Goal: Book appointment/travel/reservation

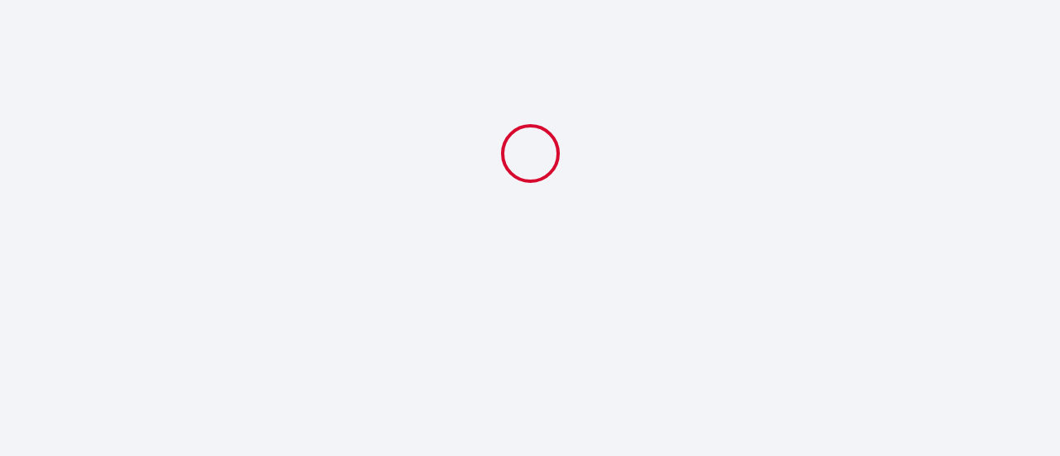
select select
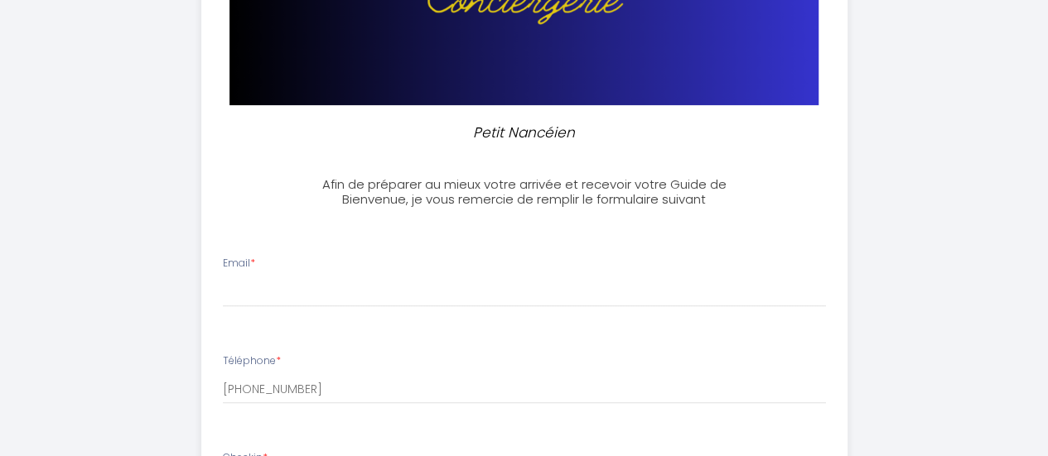
scroll to position [340, 0]
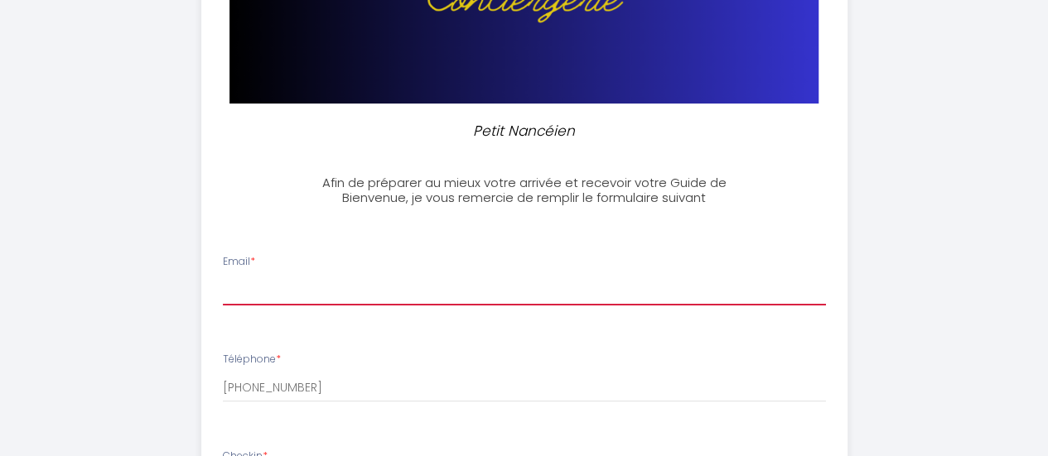
click at [328, 291] on input "Email *" at bounding box center [524, 291] width 603 height 30
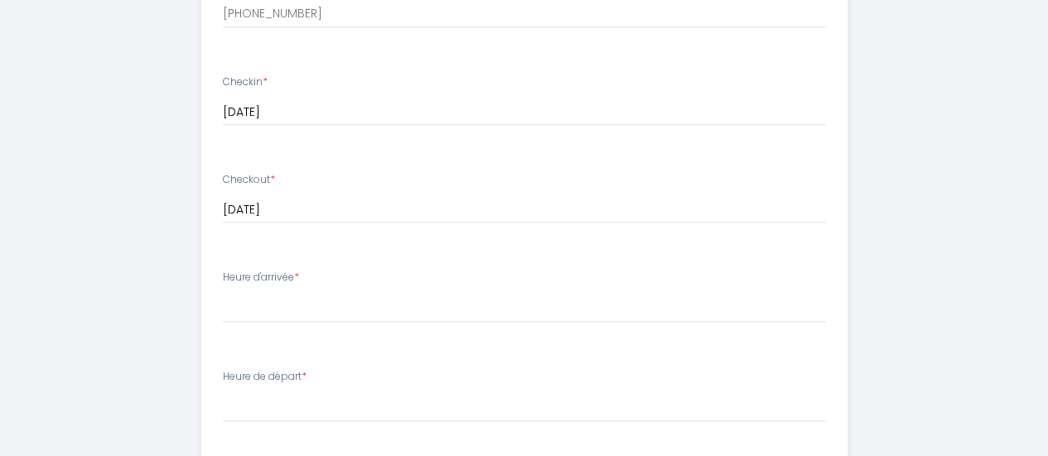
scroll to position [716, 0]
type input "[EMAIL_ADDRESS][DOMAIN_NAME]"
click at [293, 303] on select "15:00 15:30 16:00 16:30 17:00 17:30 18:00 18:30 19:00 19:30 20:00 20:30 21:00 2…" at bounding box center [524, 305] width 603 height 31
select select "20:00"
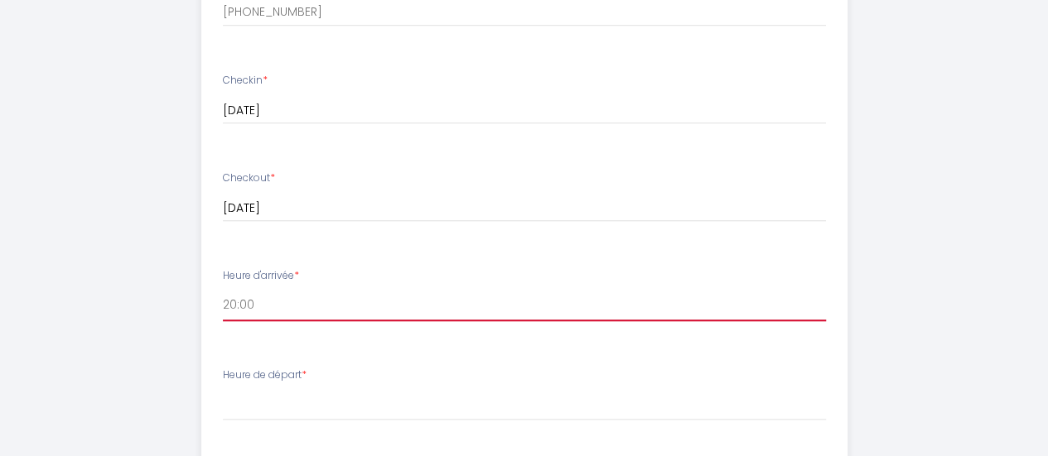
click at [223, 290] on select "15:00 15:30 16:00 16:30 17:00 17:30 18:00 18:30 19:00 19:30 20:00 20:30 21:00 2…" at bounding box center [524, 305] width 603 height 31
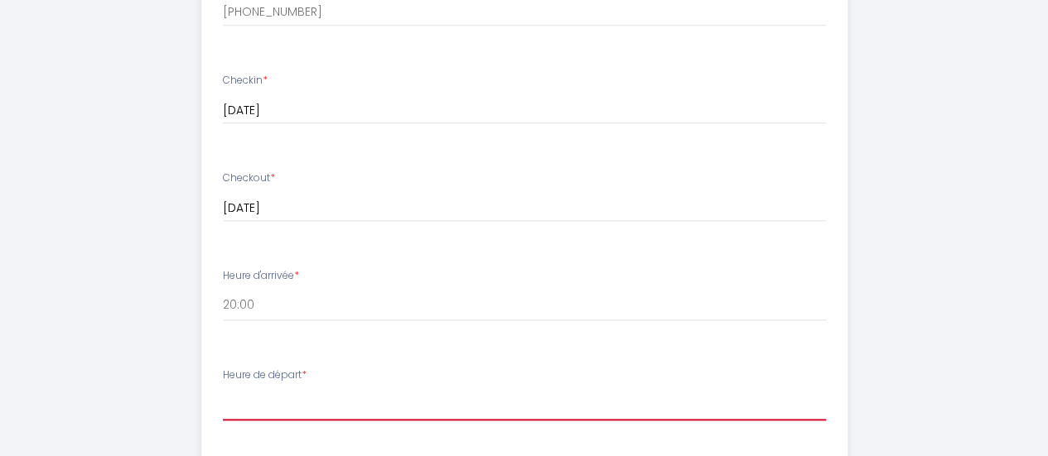
click at [296, 397] on select "00:00 00:30 01:00 01:30 02:00 02:30 03:00 03:30 04:00 04:30 05:00 05:30 06:00 0…" at bounding box center [524, 404] width 603 height 31
select select "08:00"
click at [223, 389] on select "00:00 00:30 01:00 01:30 02:00 02:30 03:00 03:30 04:00 04:30 05:00 05:30 06:00 0…" at bounding box center [524, 404] width 603 height 31
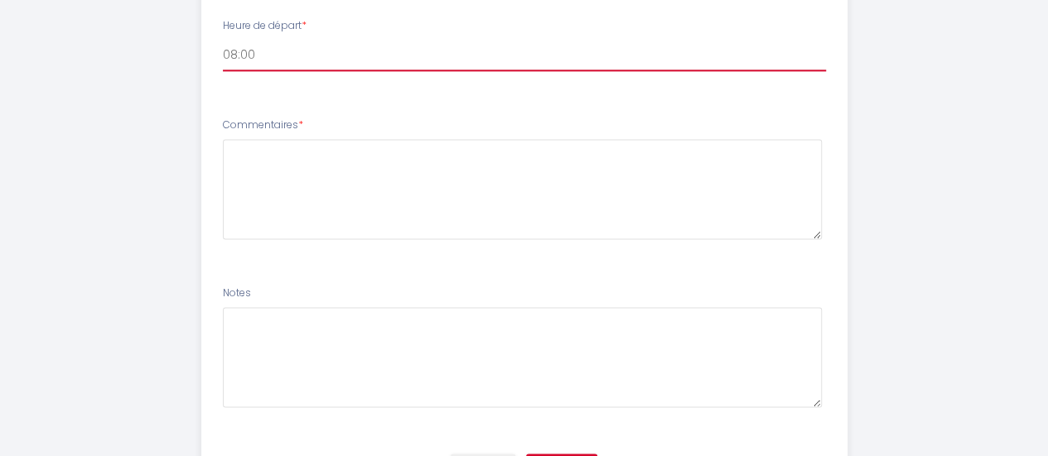
scroll to position [1155, 0]
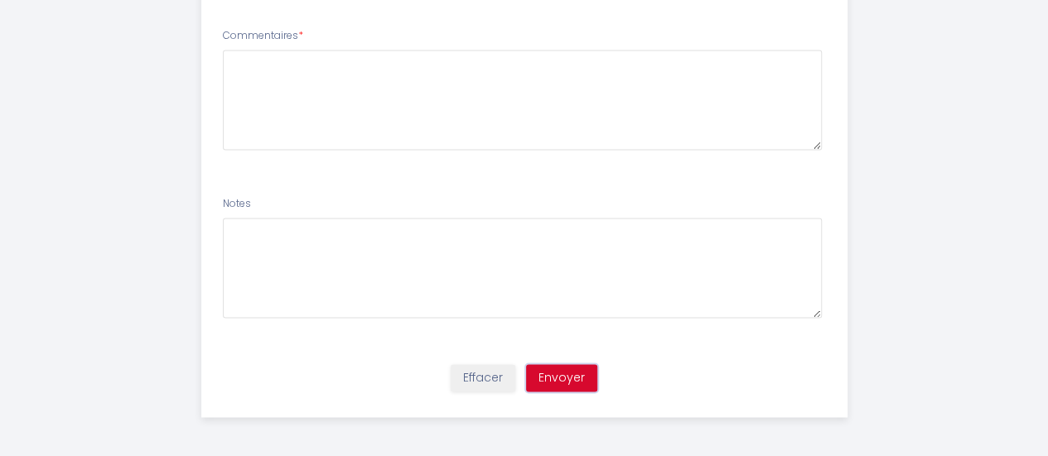
click at [580, 378] on button "Envoyer" at bounding box center [561, 378] width 71 height 28
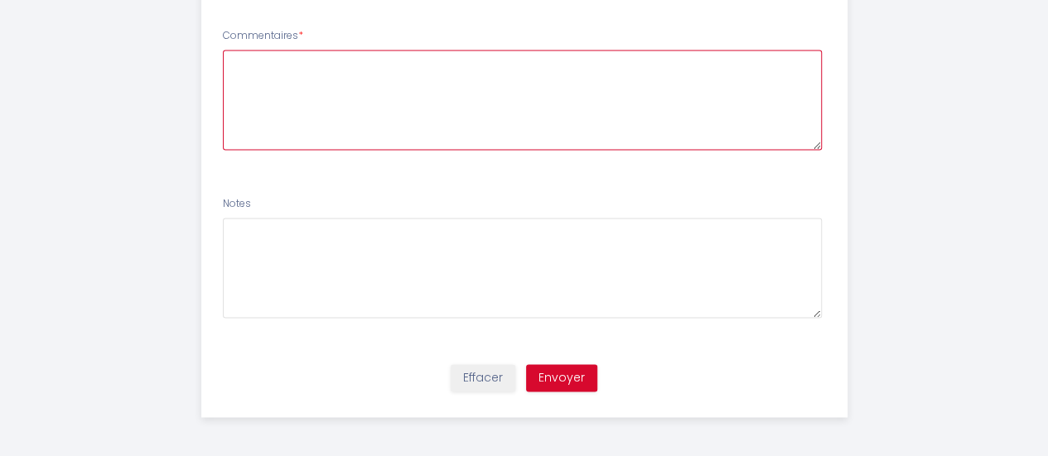
click at [288, 61] on textarea at bounding box center [522, 100] width 599 height 100
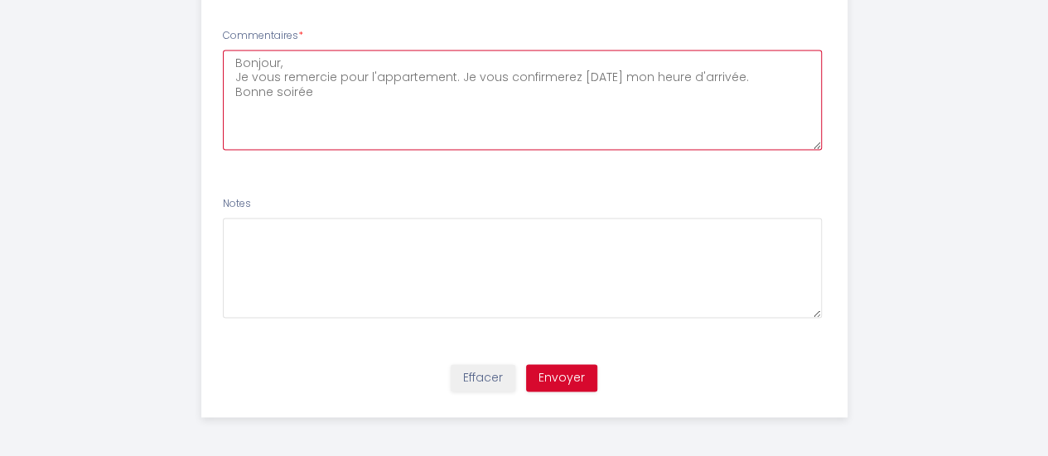
type textarea "Bonjour, Je vous remercie pour l'appartement. Je vous confirmerez [DATE] mon he…"
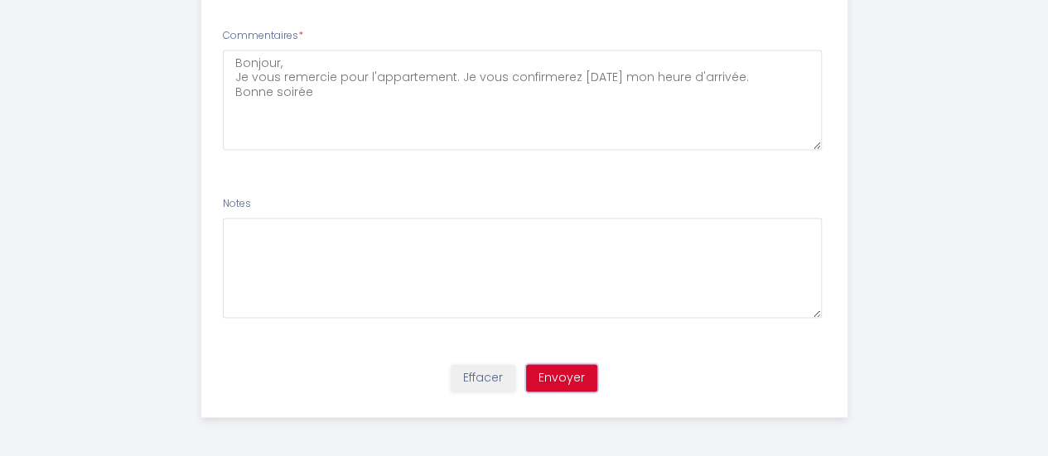
click at [565, 374] on button "Envoyer" at bounding box center [561, 378] width 71 height 28
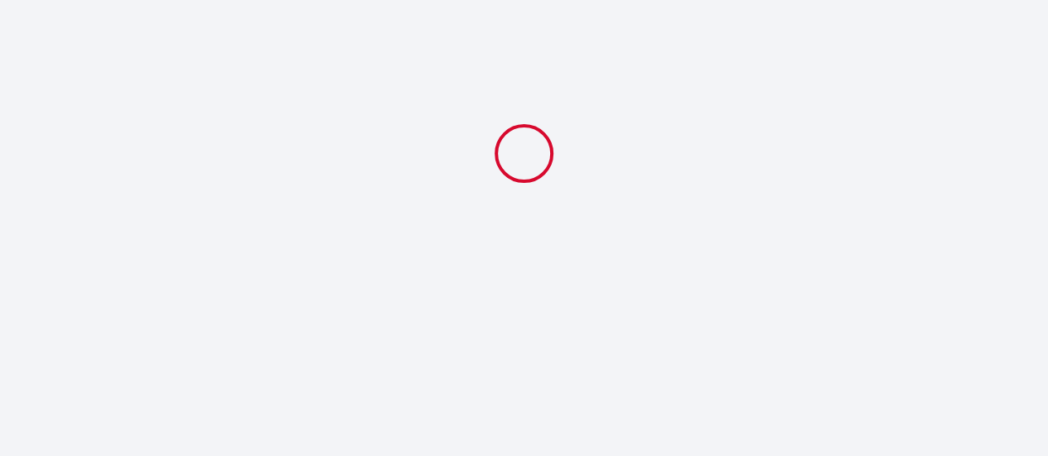
scroll to position [0, 0]
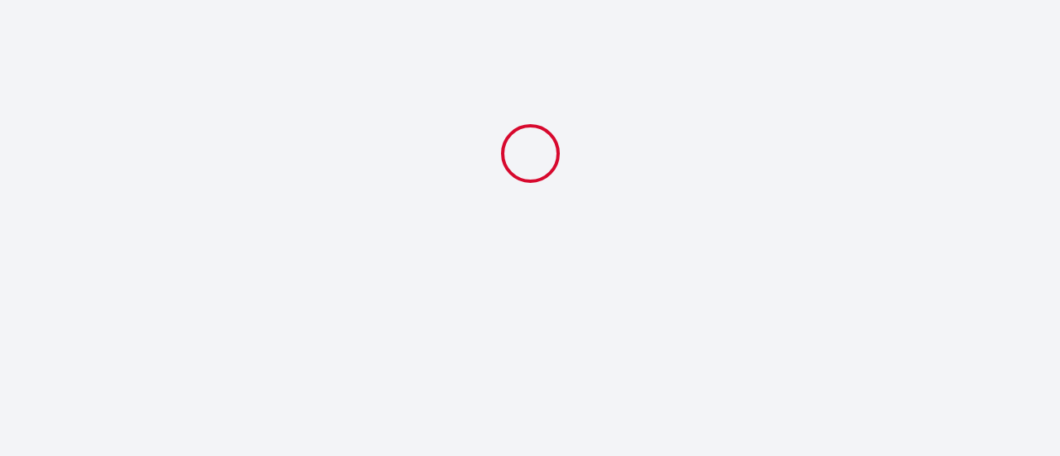
select select "20:00"
select select "08:00"
